Goal: Check status: Check status

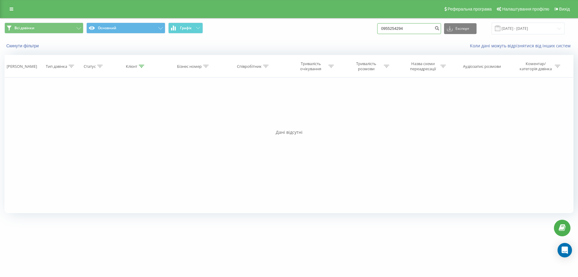
click at [425, 28] on input "0955254294" at bounding box center [409, 28] width 64 height 11
type input "0"
click at [33, 29] on span "Всі дзвінки" at bounding box center [24, 28] width 20 height 5
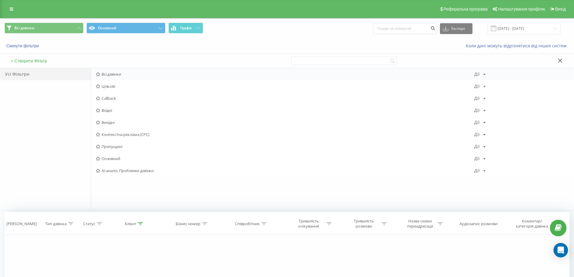
click at [106, 74] on span "Всі дзвінки" at bounding box center [285, 74] width 378 height 4
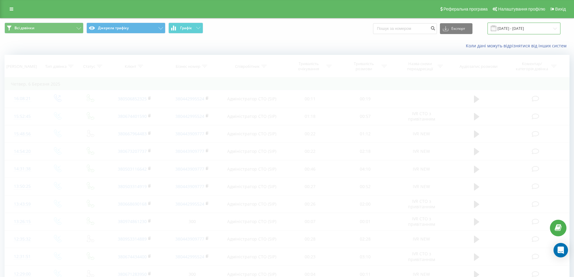
click at [521, 26] on input "06.02.2025 - 06.03.2025" at bounding box center [523, 29] width 73 height 12
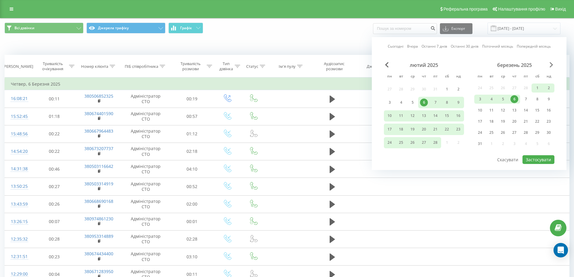
click at [551, 64] on span "Next Month" at bounding box center [551, 64] width 4 height 5
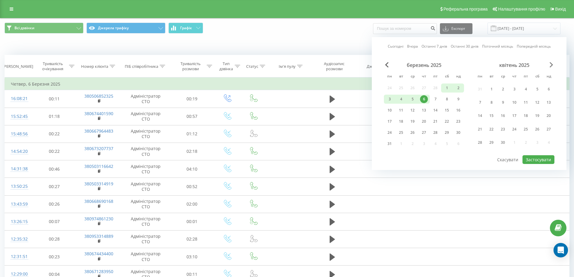
click at [551, 64] on span "Next Month" at bounding box center [551, 64] width 4 height 5
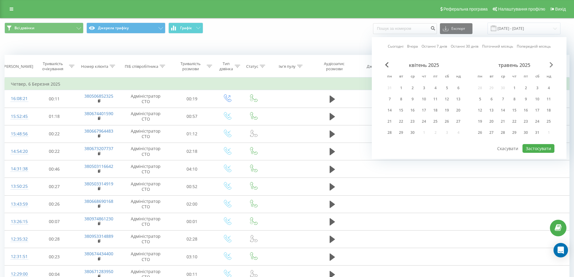
click at [551, 64] on span "Next Month" at bounding box center [551, 64] width 4 height 5
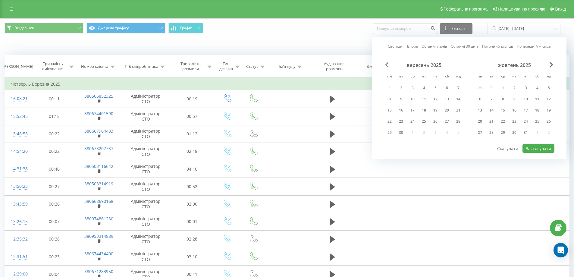
click at [385, 64] on span "Previous Month" at bounding box center [387, 64] width 4 height 5
click at [493, 122] on div "23" at bounding box center [491, 121] width 8 height 8
click at [535, 145] on button "Застосувати" at bounding box center [538, 148] width 32 height 9
type input "23.09.2025 - 23.09.2025"
